Goal: Task Accomplishment & Management: Complete application form

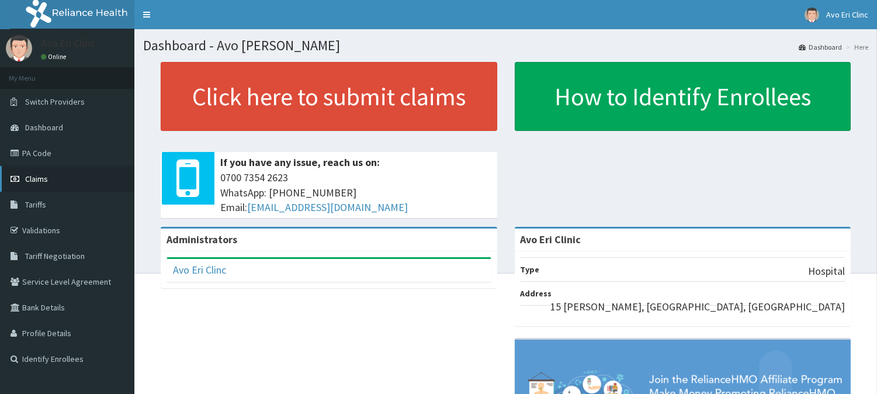
click at [41, 173] on span "Claims" at bounding box center [36, 178] width 23 height 11
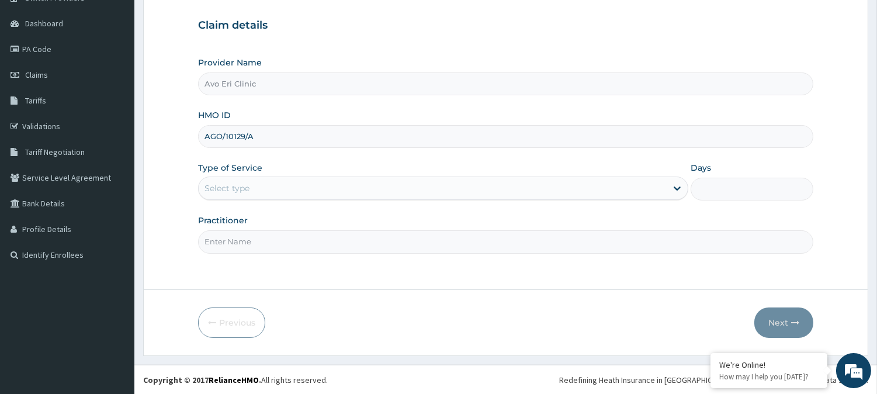
type input "AGO/10129/A"
click at [298, 196] on div "Select type" at bounding box center [433, 188] width 468 height 19
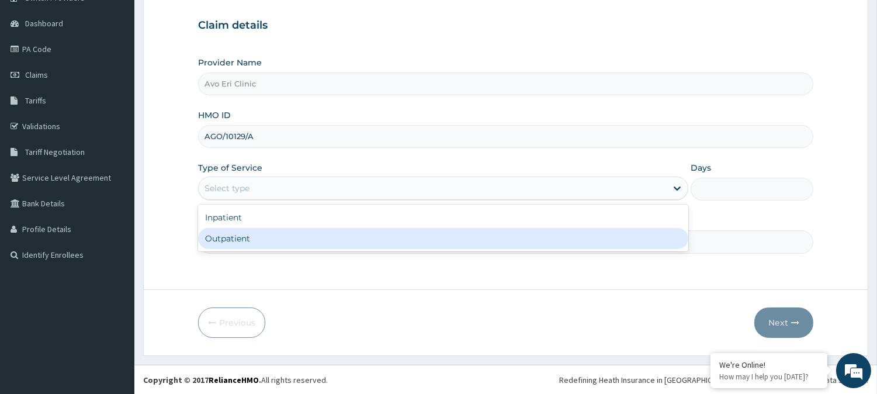
click at [300, 232] on div "Outpatient" at bounding box center [443, 238] width 490 height 21
type input "1"
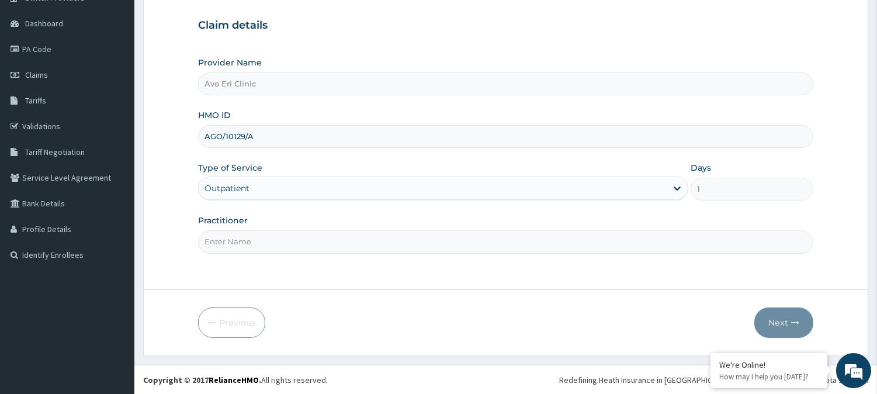
click at [300, 241] on input "Practitioner" at bounding box center [505, 241] width 615 height 23
type input "DR. MAYOWA"
click at [791, 331] on button "Next" at bounding box center [783, 322] width 59 height 30
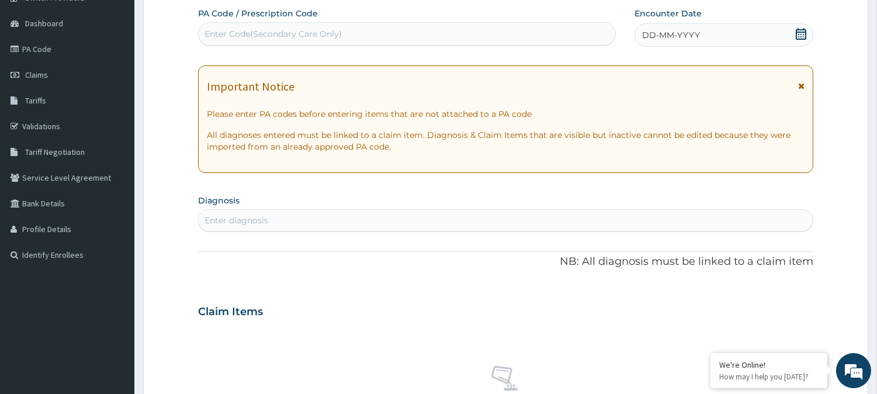
click at [331, 32] on div "Enter Code(Secondary Care Only)" at bounding box center [272, 34] width 137 height 12
paste input "PA/858E2C"
type input "PA/858E2C"
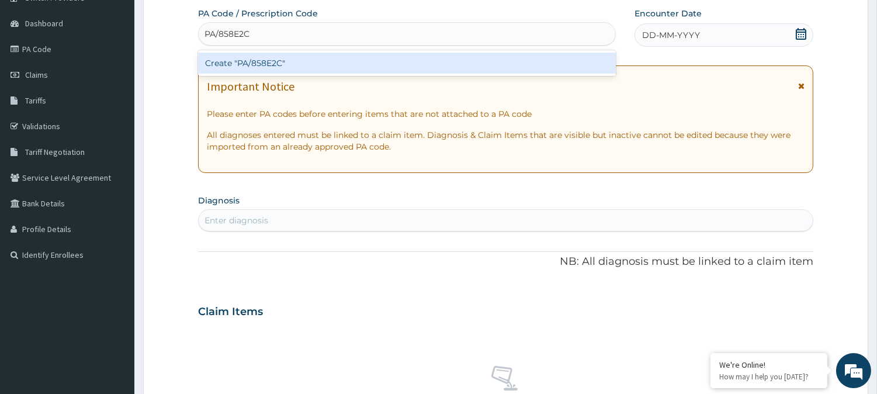
click at [324, 53] on div "Create "PA/858E2C"" at bounding box center [407, 63] width 418 height 21
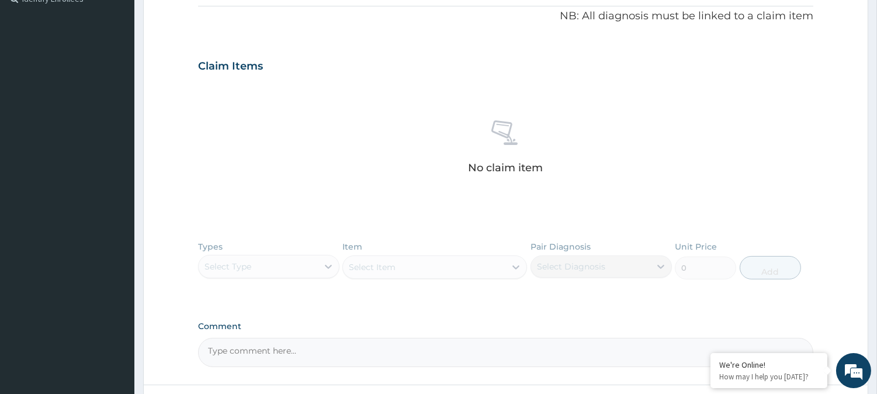
scroll to position [456, 0]
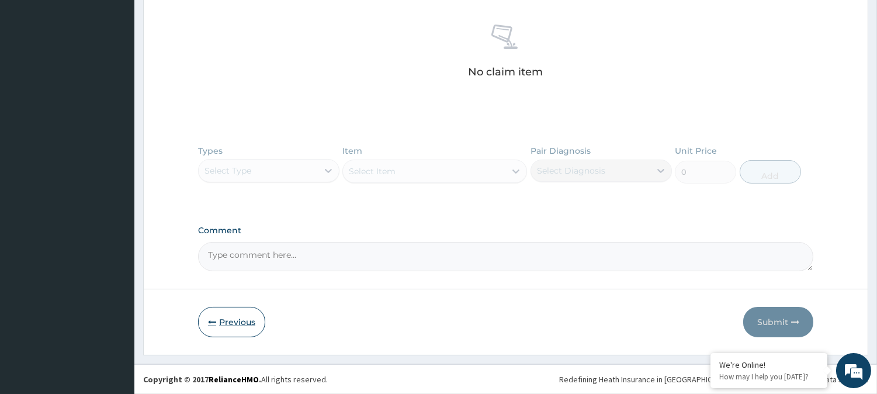
click at [229, 318] on button "Previous" at bounding box center [231, 322] width 67 height 30
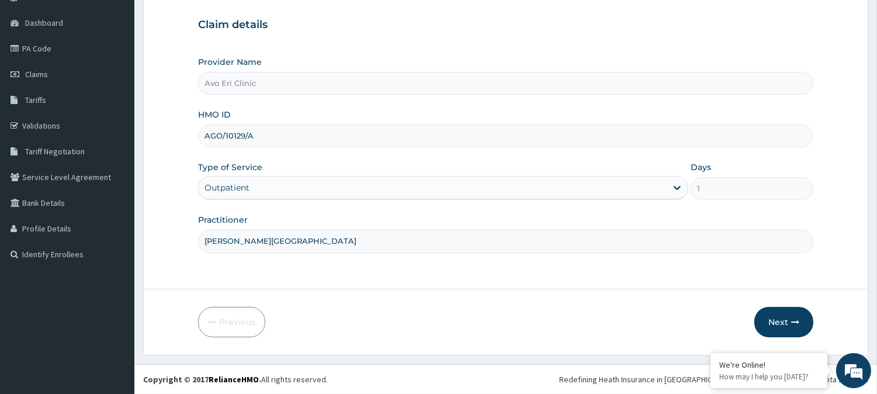
scroll to position [104, 0]
drag, startPoint x: 284, startPoint y: 133, endPoint x: 178, endPoint y: 117, distance: 106.8
click at [178, 117] on form "Step 1 of 2 Claim details Provider Name Avo Eri Clinic HMO ID AGO/10129/A Type …" at bounding box center [505, 157] width 725 height 398
drag, startPoint x: 816, startPoint y: 313, endPoint x: 801, endPoint y: 314, distance: 14.6
click at [815, 314] on form "Step 1 of 2 Claim details Provider Name Avo Eri Clinic HMO ID AGO/10129/A Type …" at bounding box center [505, 157] width 725 height 398
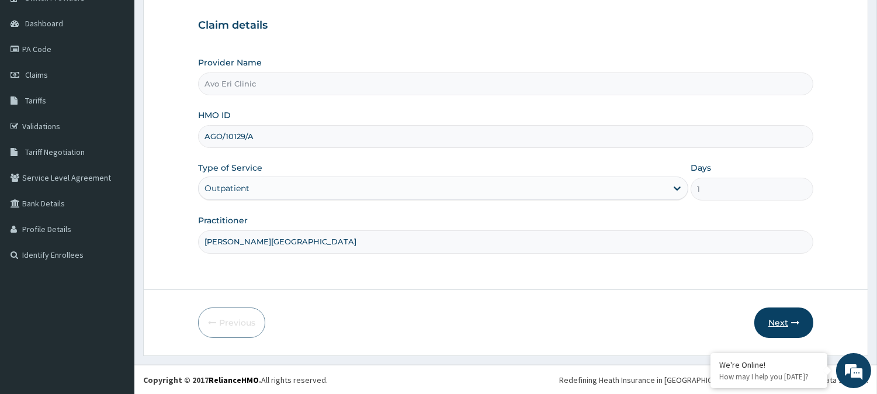
click at [800, 316] on button "Next" at bounding box center [783, 322] width 59 height 30
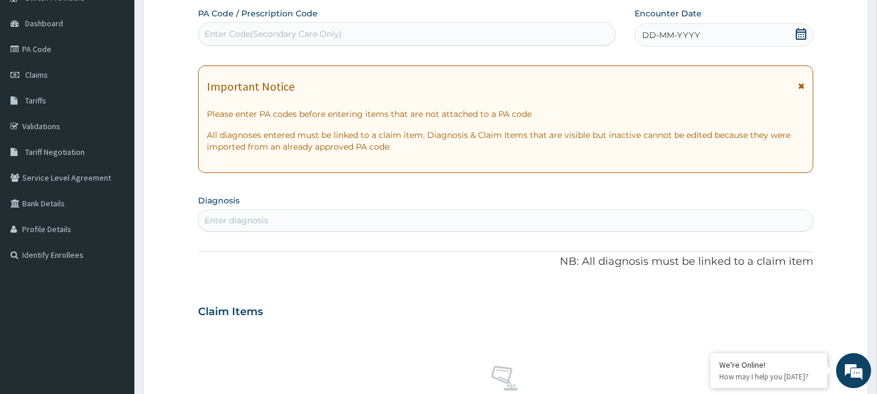
click at [342, 33] on div "Enter Code(Secondary Care Only)" at bounding box center [407, 34] width 416 height 19
paste input "PA/A81E2A"
type input "PA/A81E2A"
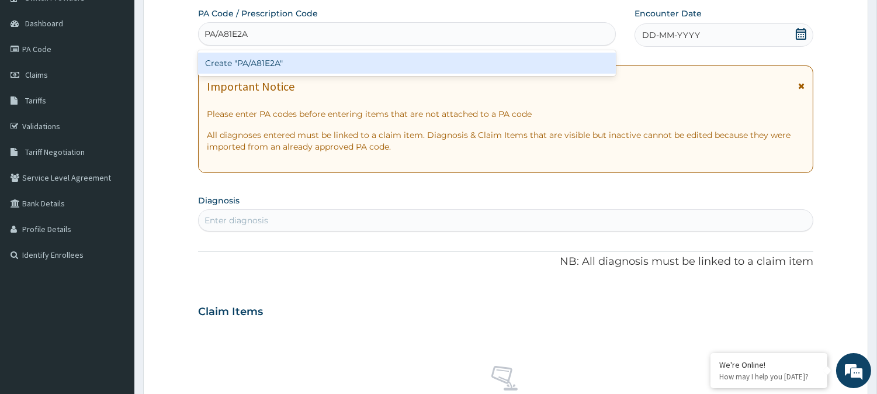
click at [347, 53] on div "Create "PA/A81E2A"" at bounding box center [407, 63] width 418 height 21
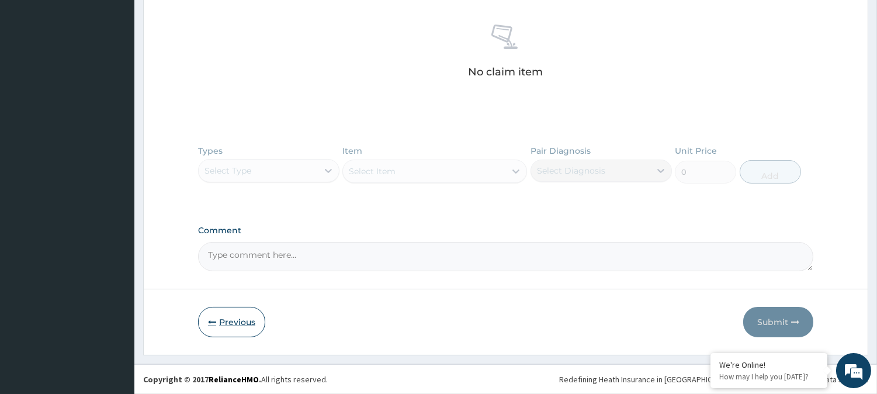
click at [234, 335] on button "Previous" at bounding box center [231, 322] width 67 height 30
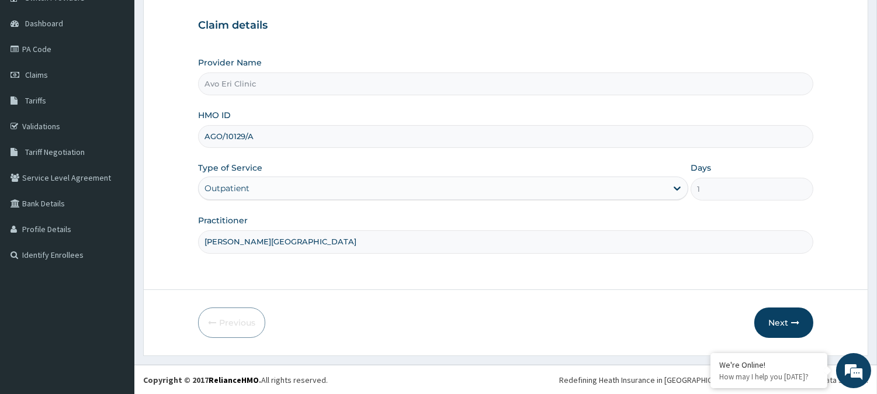
drag, startPoint x: 282, startPoint y: 126, endPoint x: 156, endPoint y: 112, distance: 126.3
click at [156, 112] on form "Step 1 of 2 Claim details Provider Name Avo Eri Clinic HMO ID AGO/10129/A Type …" at bounding box center [505, 157] width 725 height 398
paste input "BFX/10007"
type input "BFX/10007/A"
click at [798, 326] on button "Next" at bounding box center [783, 322] width 59 height 30
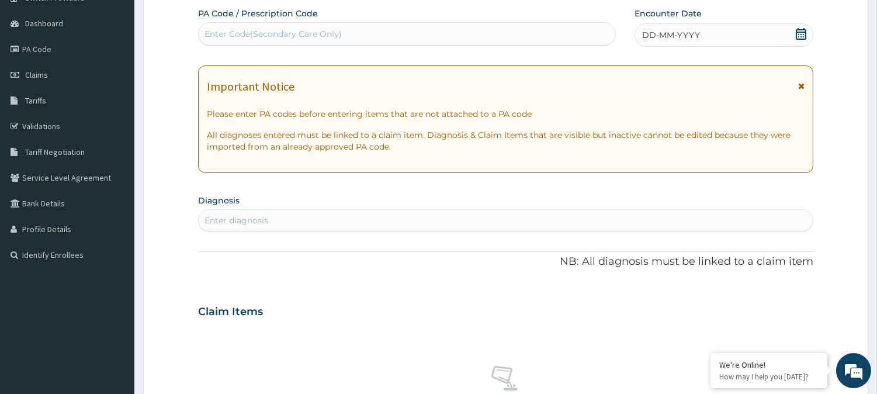
click at [340, 28] on div "Enter Code(Secondary Care Only)" at bounding box center [272, 34] width 137 height 12
paste input "PA/A5E537"
type input "PA/A5E537"
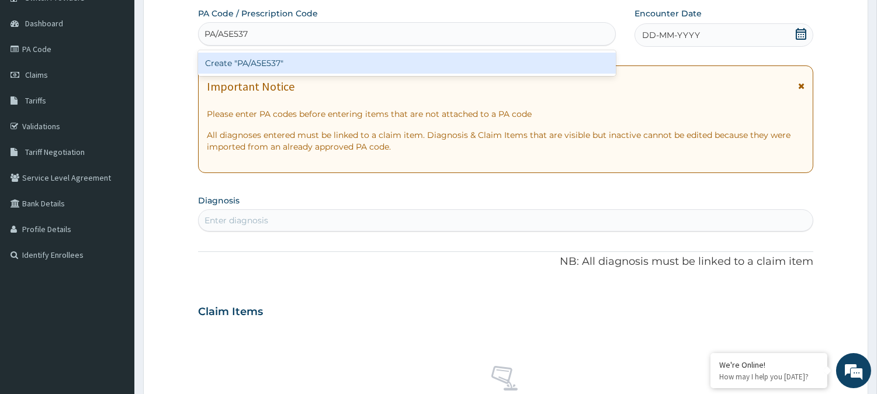
click at [325, 65] on div "Create "PA/A5E537"" at bounding box center [407, 63] width 418 height 21
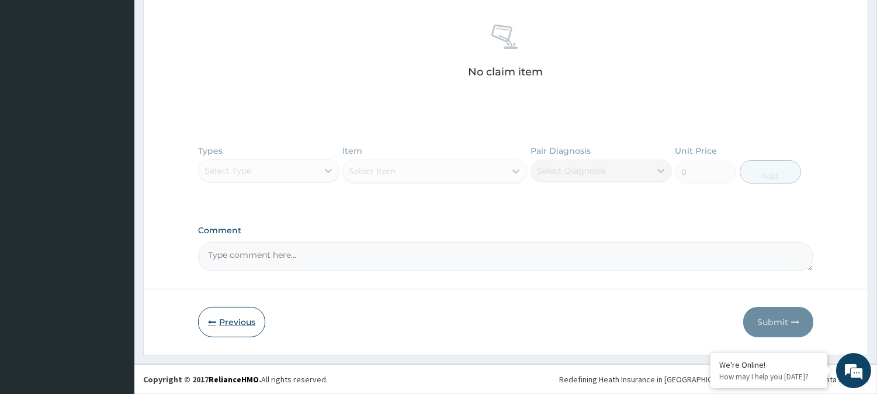
click at [238, 325] on button "Previous" at bounding box center [231, 322] width 67 height 30
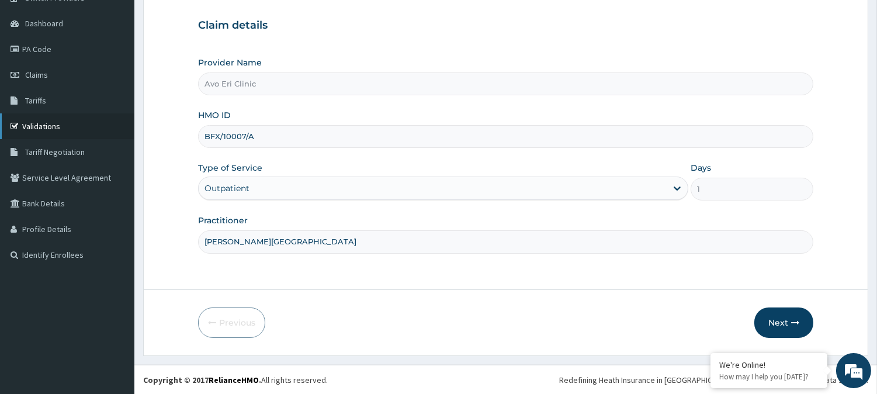
drag, startPoint x: 265, startPoint y: 131, endPoint x: 123, endPoint y: 130, distance: 141.3
click at [123, 130] on div "R EL Toggle navigation Avo Eri Clinc Avo Eri Clinc - avoeri234@gmail.com Member…" at bounding box center [438, 145] width 877 height 498
click at [774, 311] on button "Next" at bounding box center [783, 322] width 59 height 30
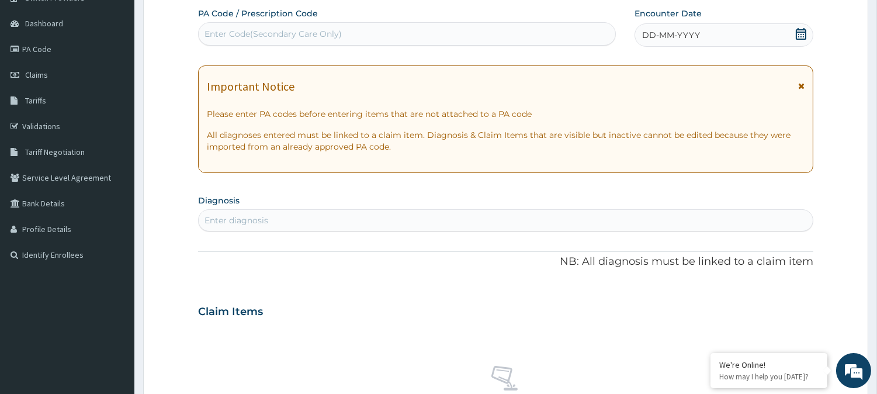
click at [308, 28] on div "Enter Code(Secondary Care Only)" at bounding box center [272, 34] width 137 height 12
paste input "PA/335F1E"
type input "PA/335F1E"
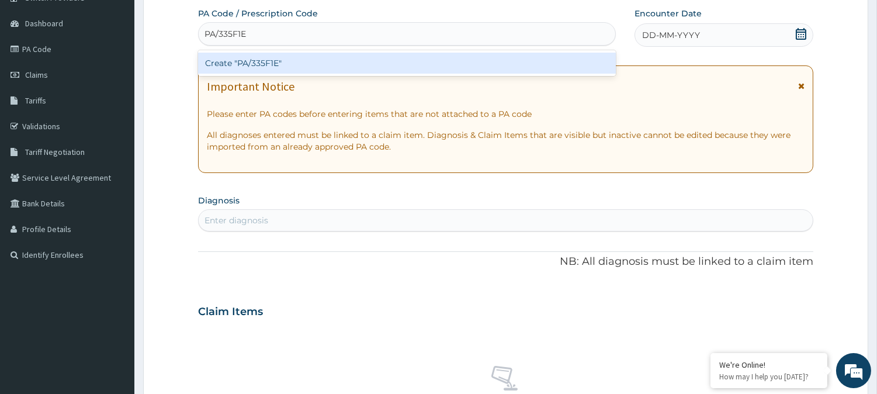
click at [314, 62] on div "Create "PA/335F1E"" at bounding box center [407, 63] width 418 height 21
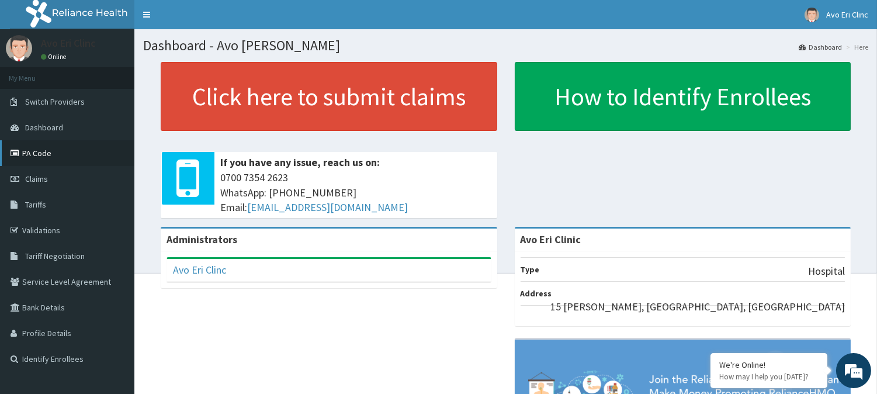
click at [19, 149] on icon at bounding box center [17, 153] width 12 height 8
click at [29, 184] on link "Claims" at bounding box center [67, 179] width 134 height 26
click at [31, 181] on span "Claims" at bounding box center [36, 178] width 23 height 11
